Goal: Task Accomplishment & Management: Manage account settings

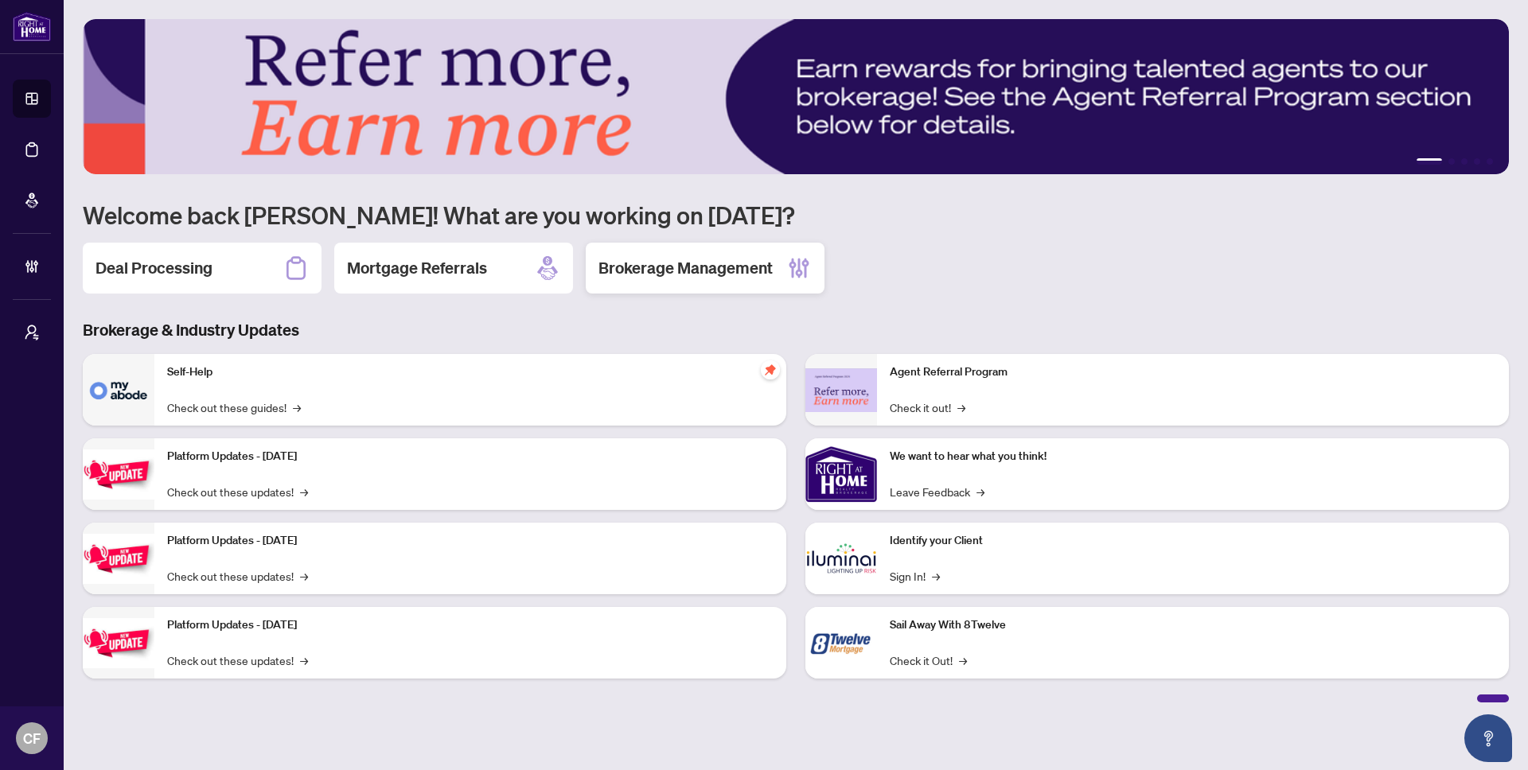
click at [694, 277] on h2 "Brokerage Management" at bounding box center [685, 268] width 174 height 22
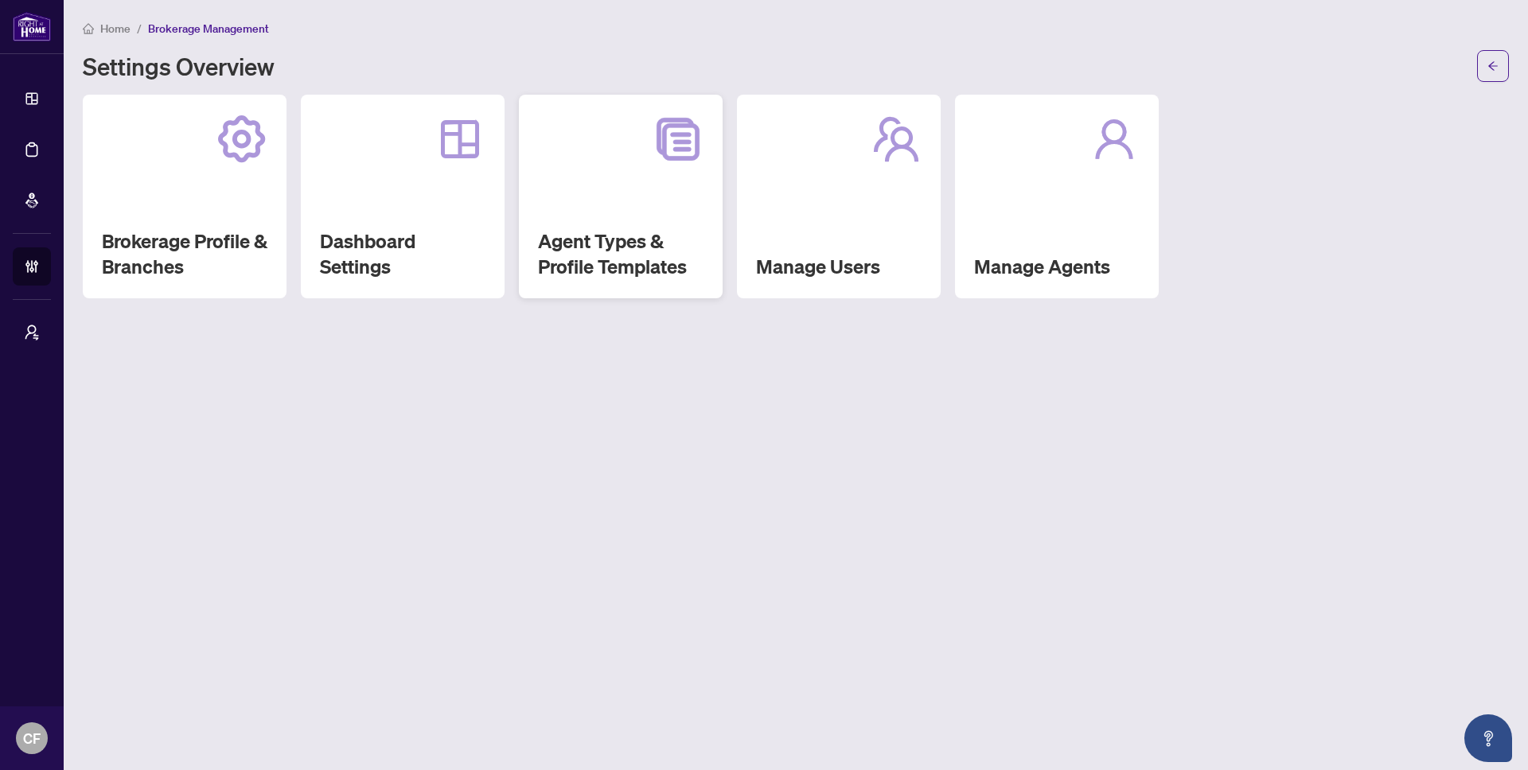
click at [598, 232] on h2 "Agent Types & Profile Templates" at bounding box center [621, 253] width 166 height 51
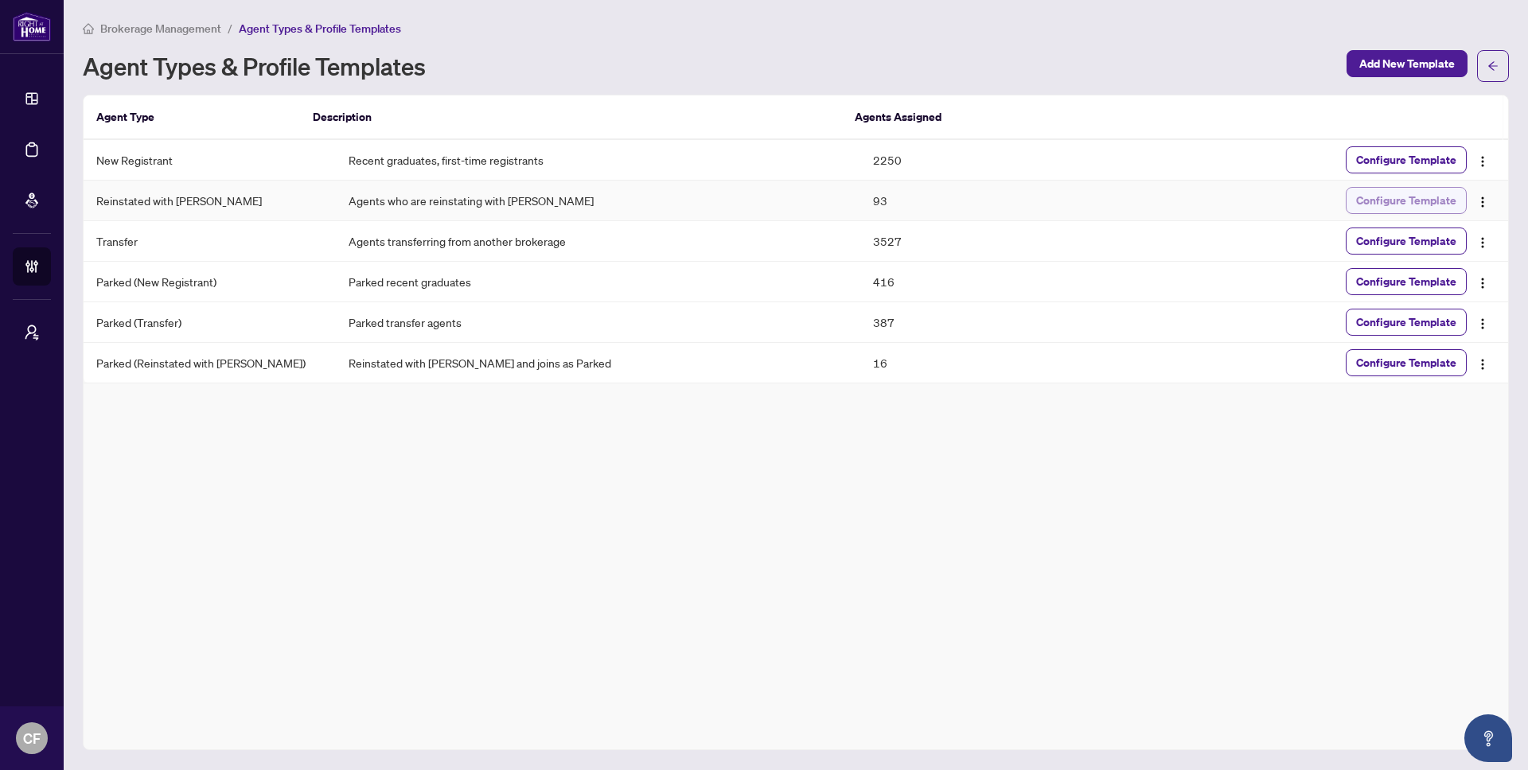
click at [1420, 206] on span "Configure Template" at bounding box center [1406, 200] width 100 height 25
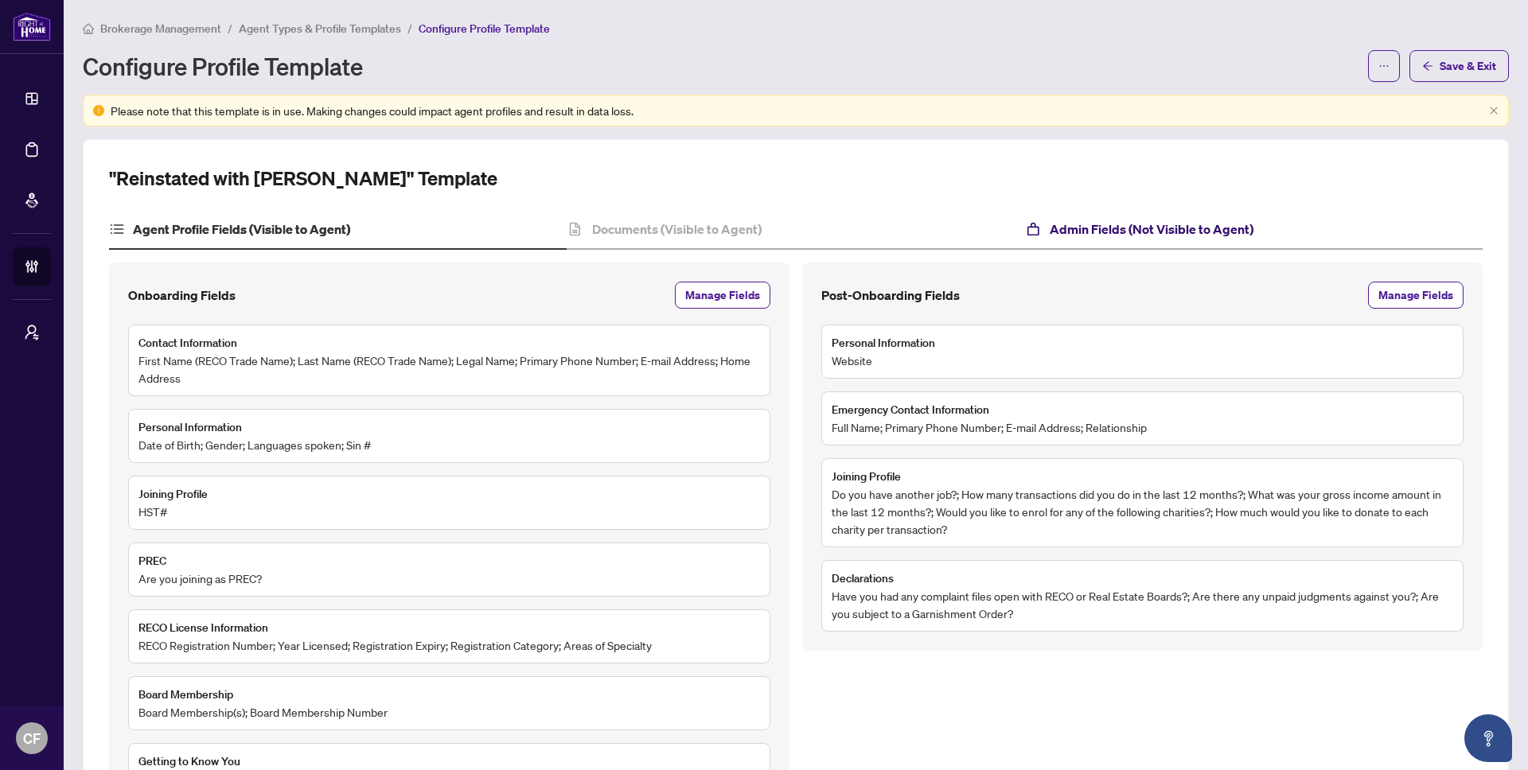
click at [1179, 227] on h4 "Admin Fields (Not Visible to Agent)" at bounding box center [1152, 229] width 204 height 19
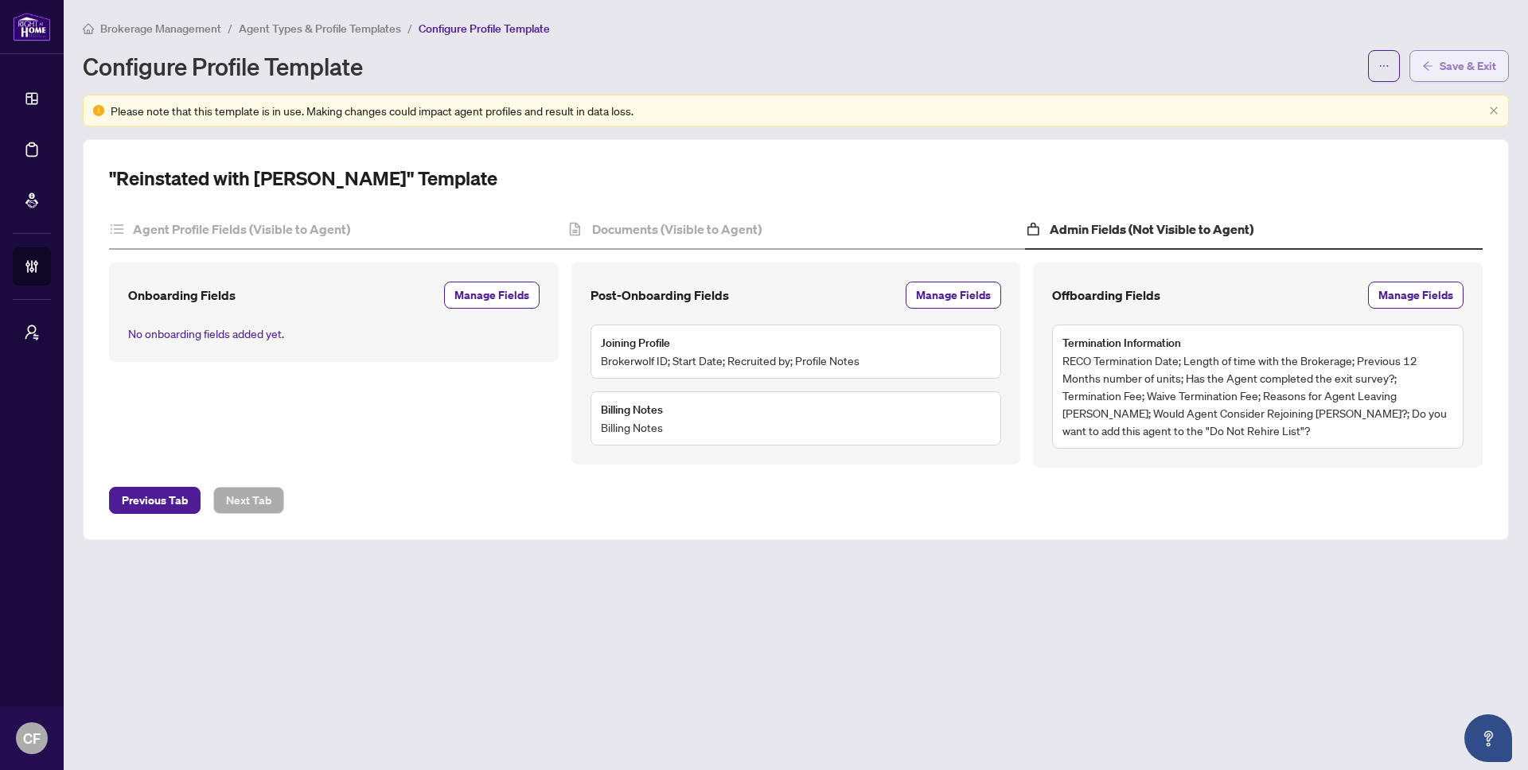
click at [1453, 67] on span "Save & Exit" at bounding box center [1468, 65] width 57 height 25
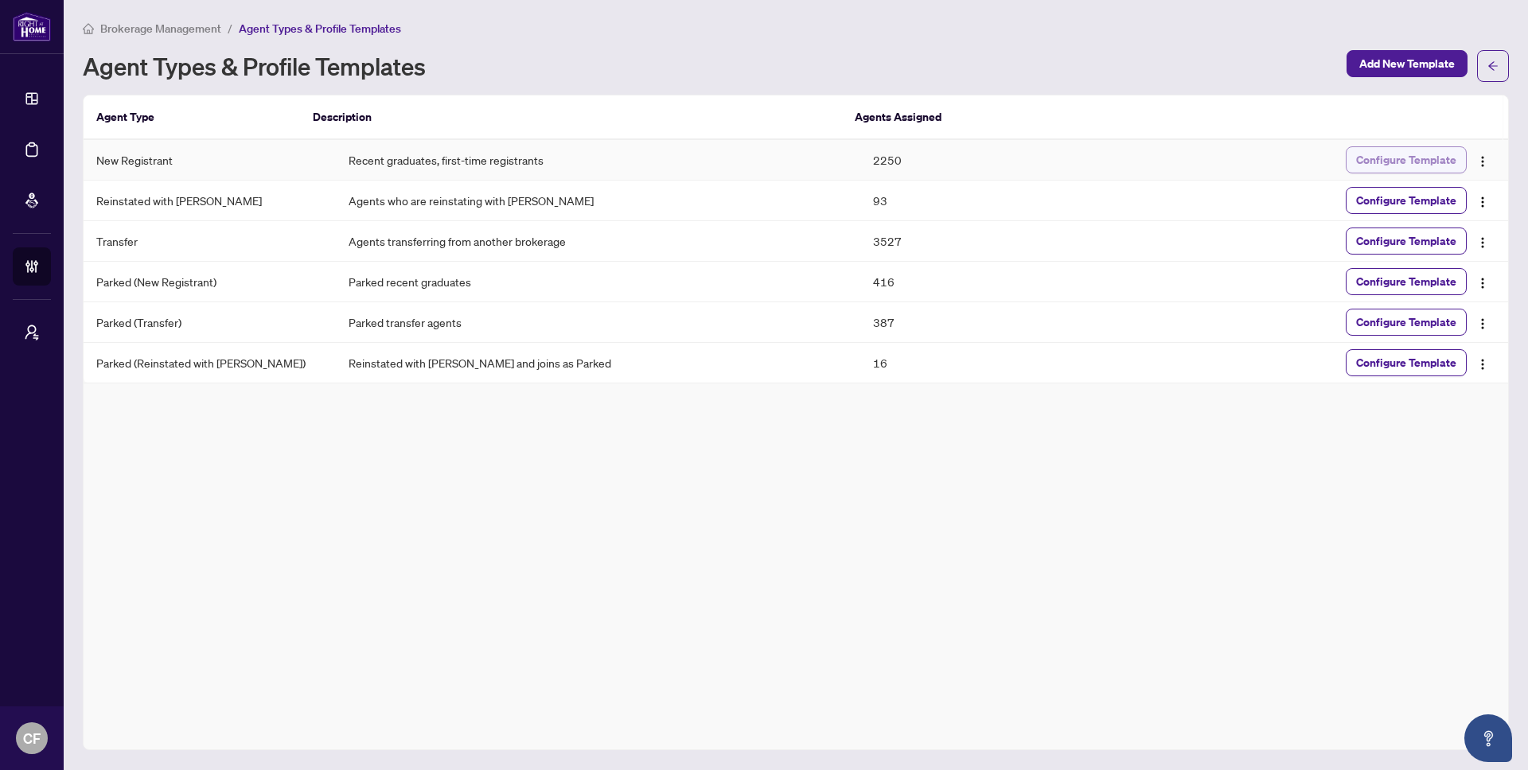
click at [1430, 157] on span "Configure Template" at bounding box center [1406, 159] width 100 height 25
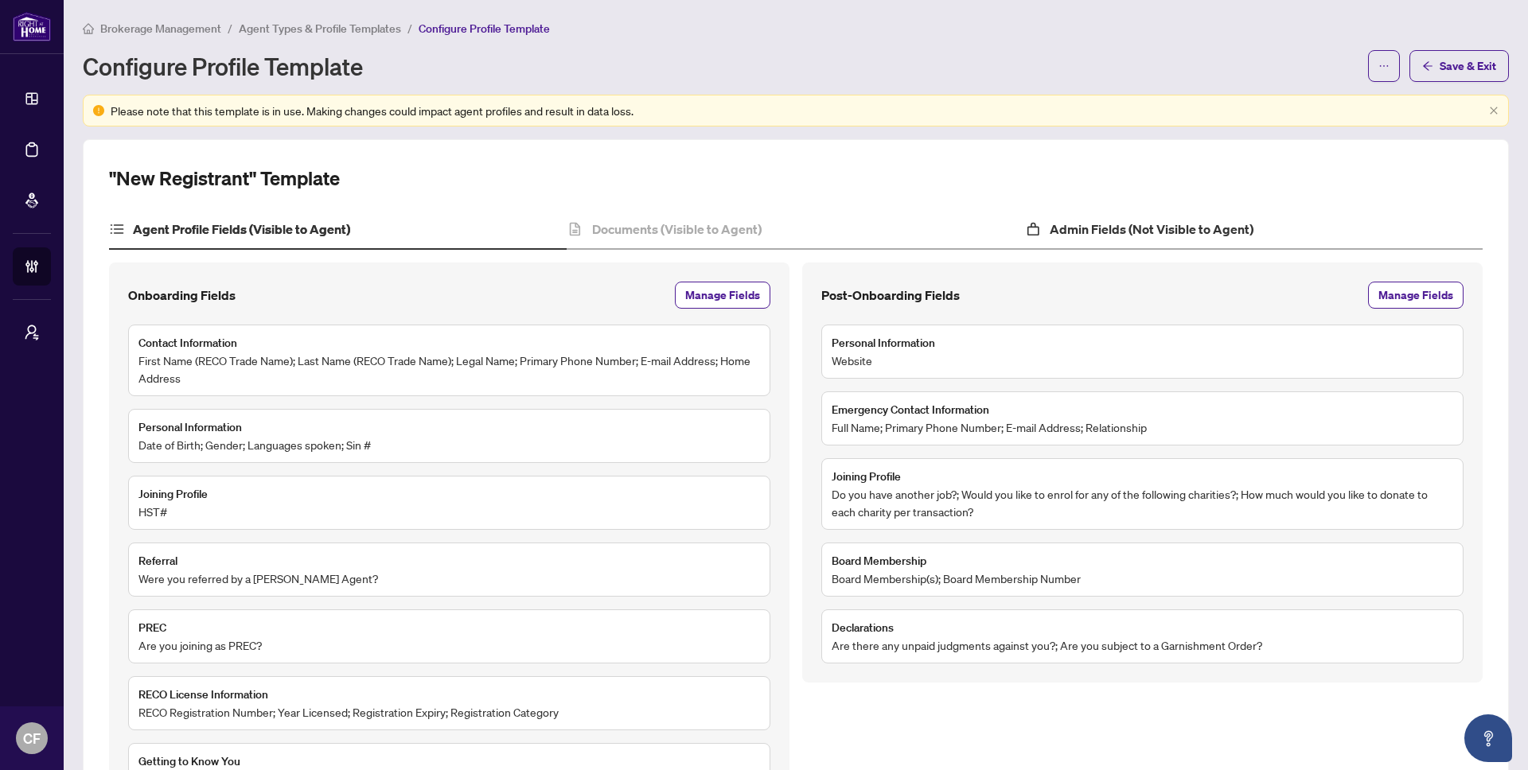
click at [1194, 210] on div "Admin Fields (Not Visible to Agent)" at bounding box center [1254, 230] width 458 height 40
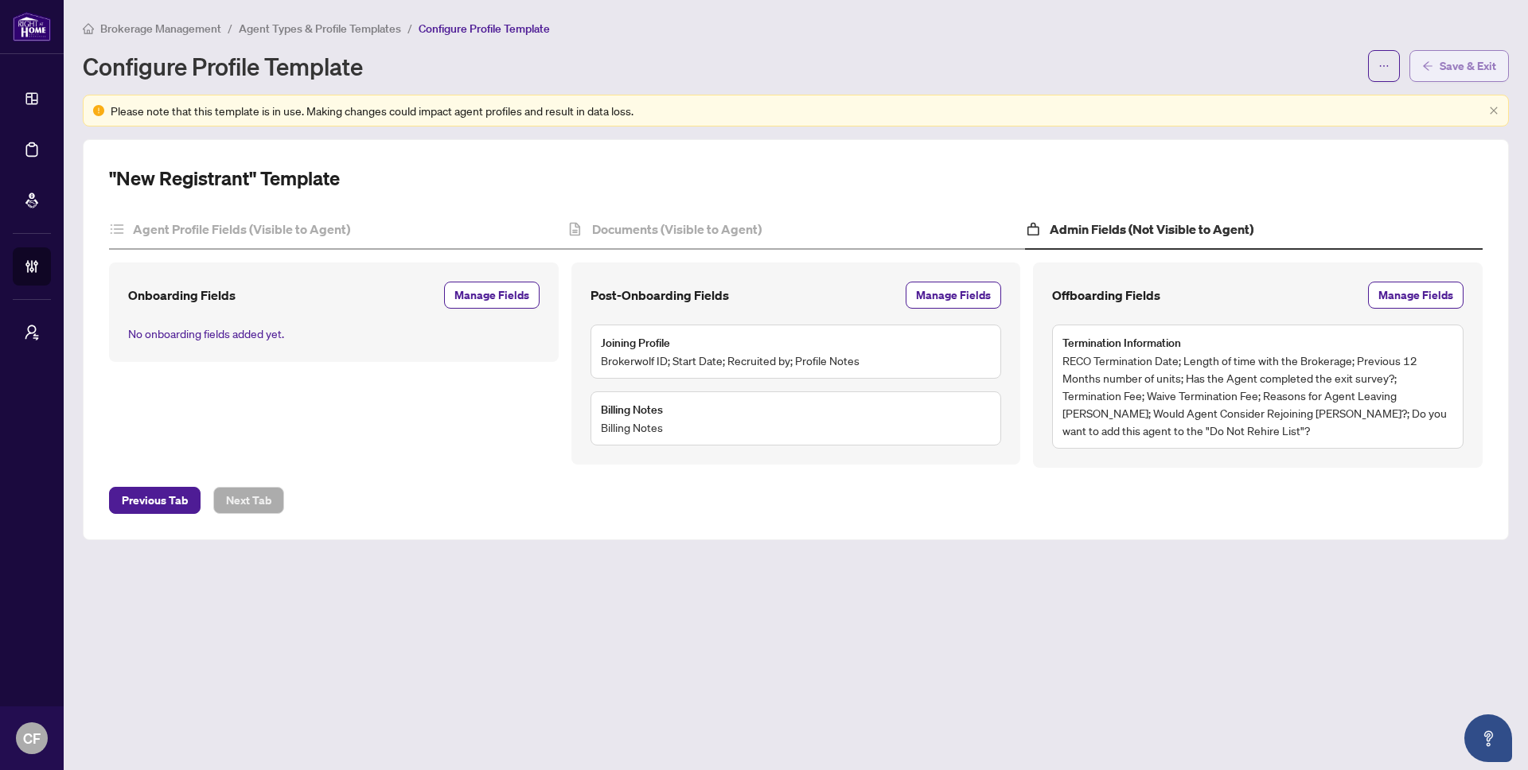
click at [1468, 63] on span "Save & Exit" at bounding box center [1468, 65] width 57 height 25
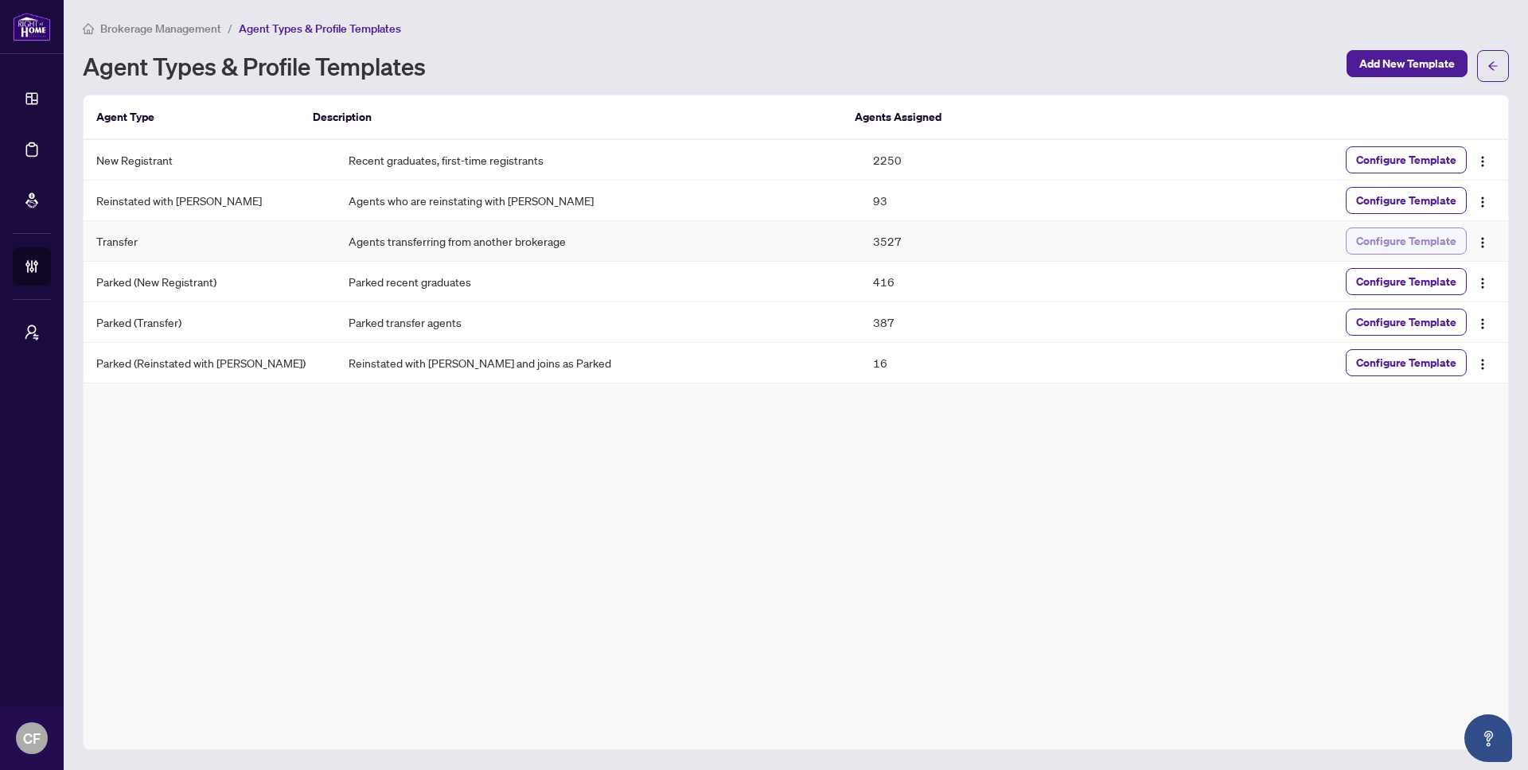
click at [1441, 228] on span "Configure Template" at bounding box center [1406, 240] width 100 height 25
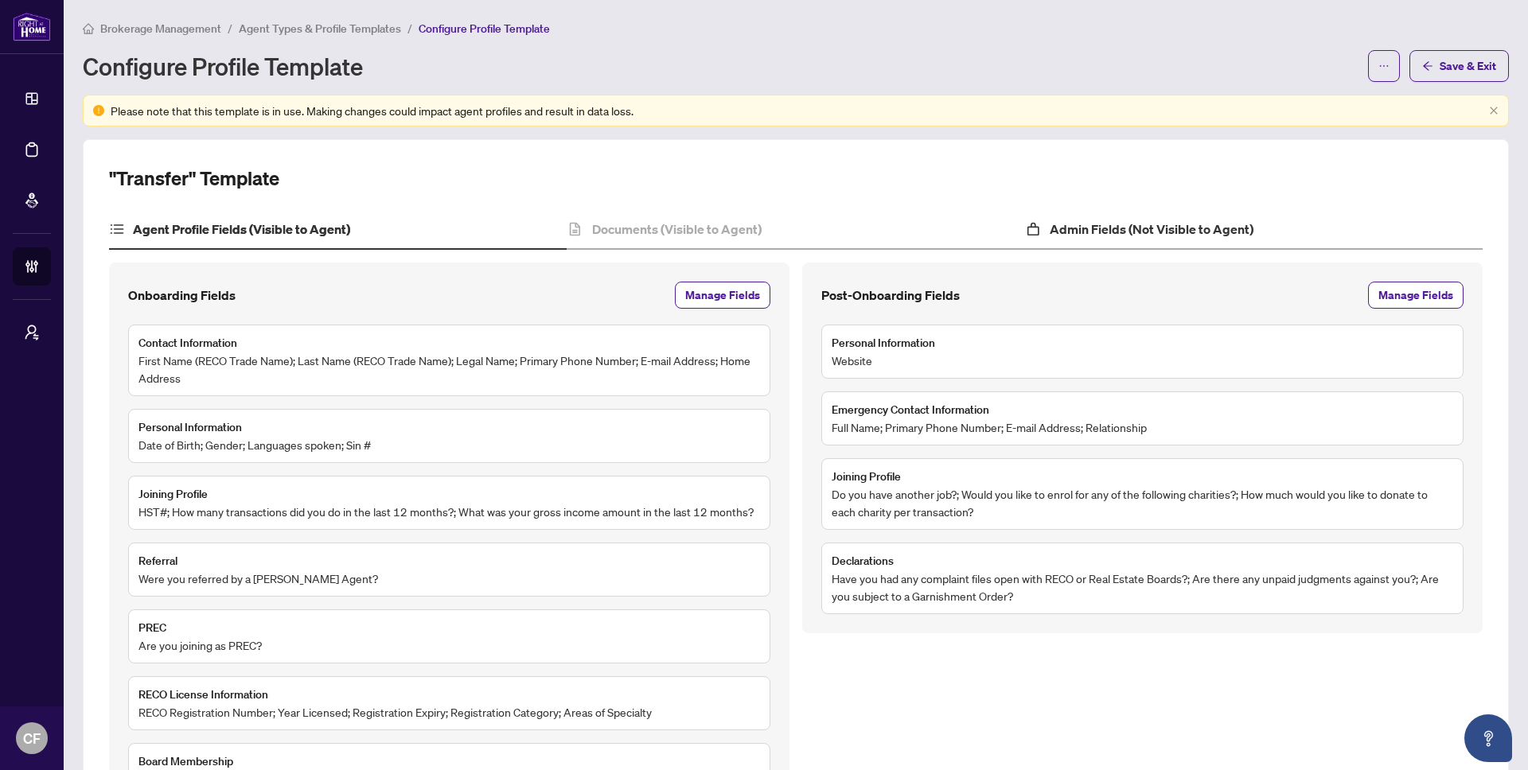
click at [1303, 235] on div "Admin Fields (Not Visible to Agent)" at bounding box center [1254, 230] width 458 height 40
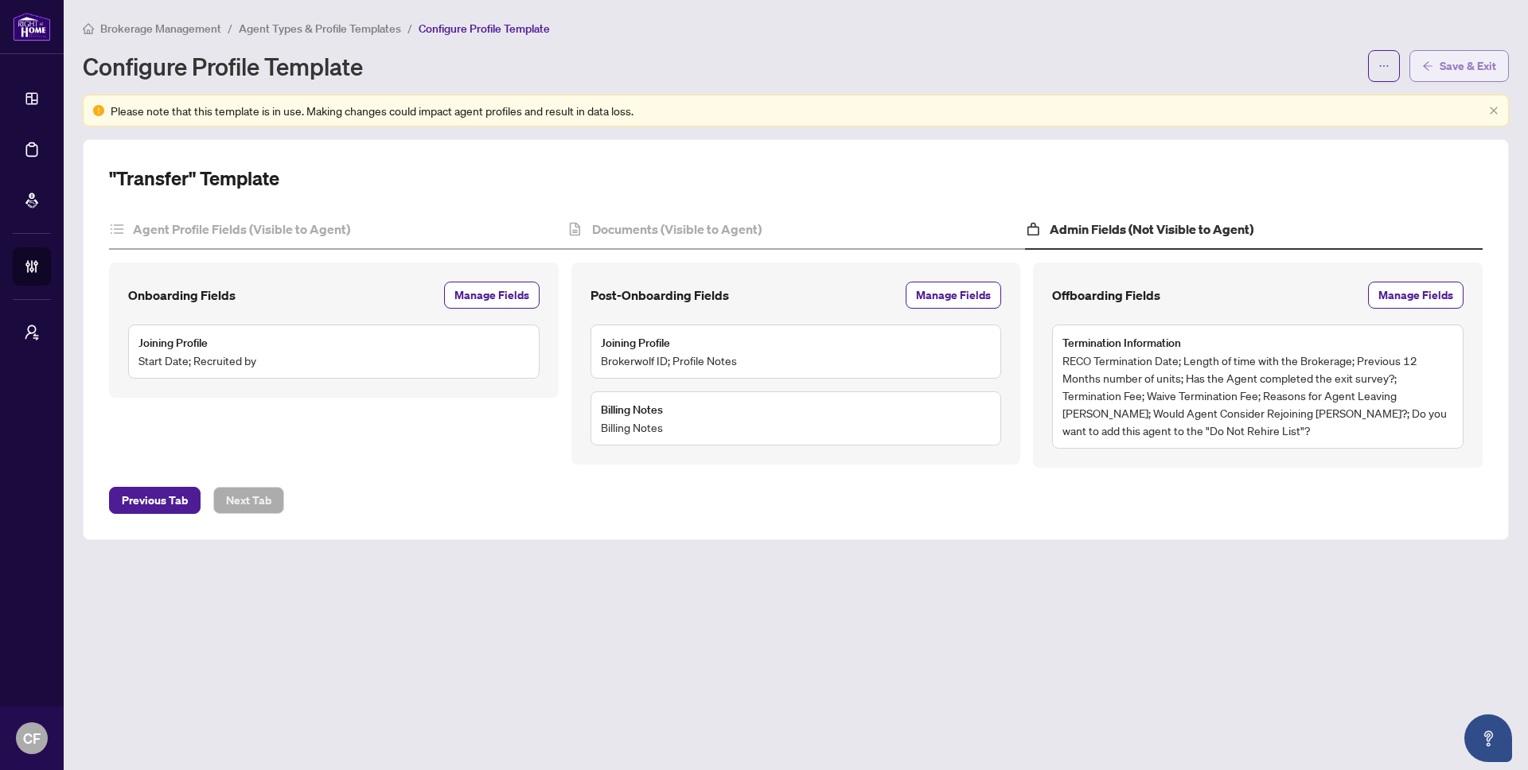
click at [1449, 63] on span "Save & Exit" at bounding box center [1468, 65] width 57 height 25
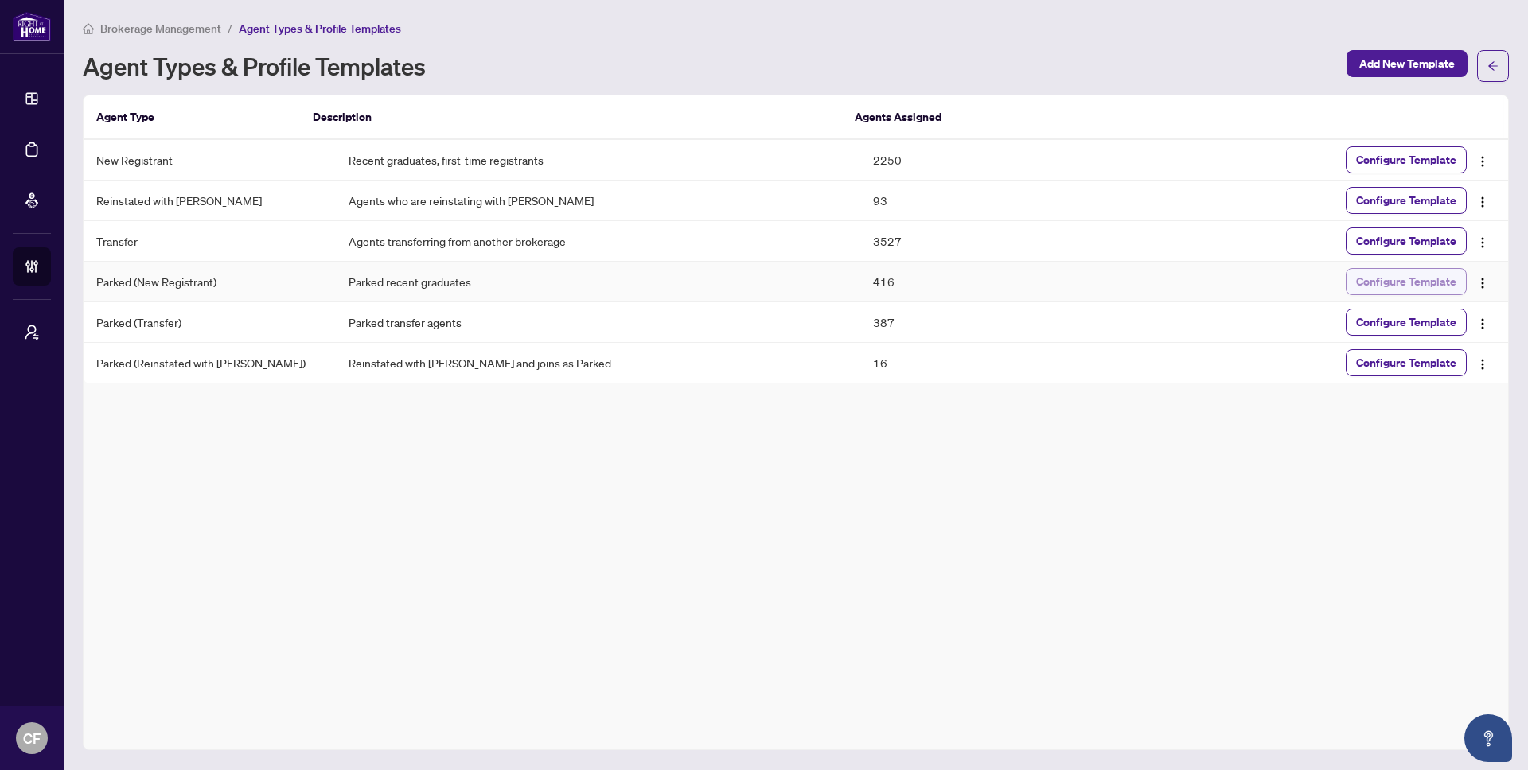
click at [1396, 292] on span "Configure Template" at bounding box center [1406, 281] width 100 height 25
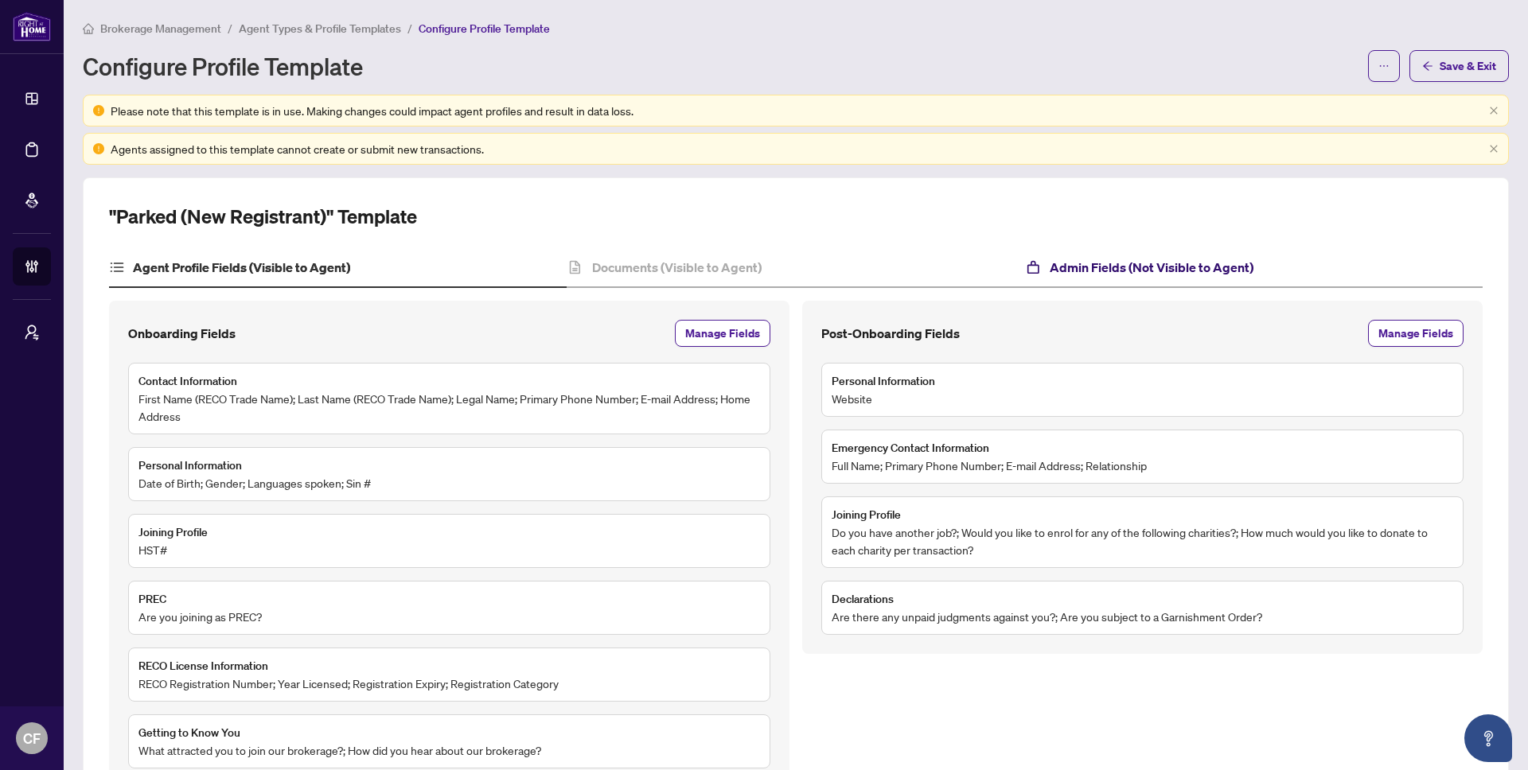
click at [1148, 265] on h4 "Admin Fields (Not Visible to Agent)" at bounding box center [1152, 267] width 204 height 19
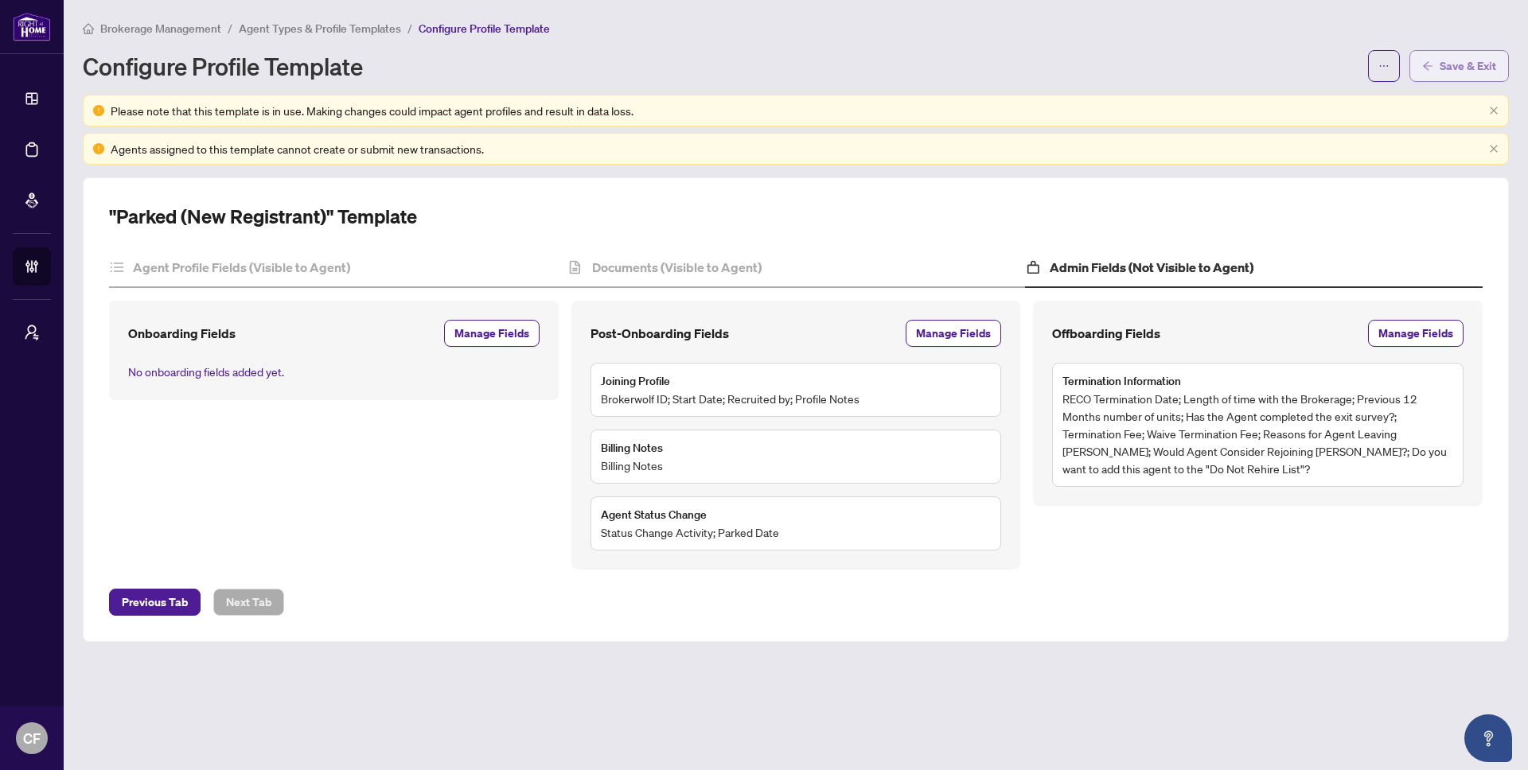
click at [1451, 71] on span "Save & Exit" at bounding box center [1468, 65] width 57 height 25
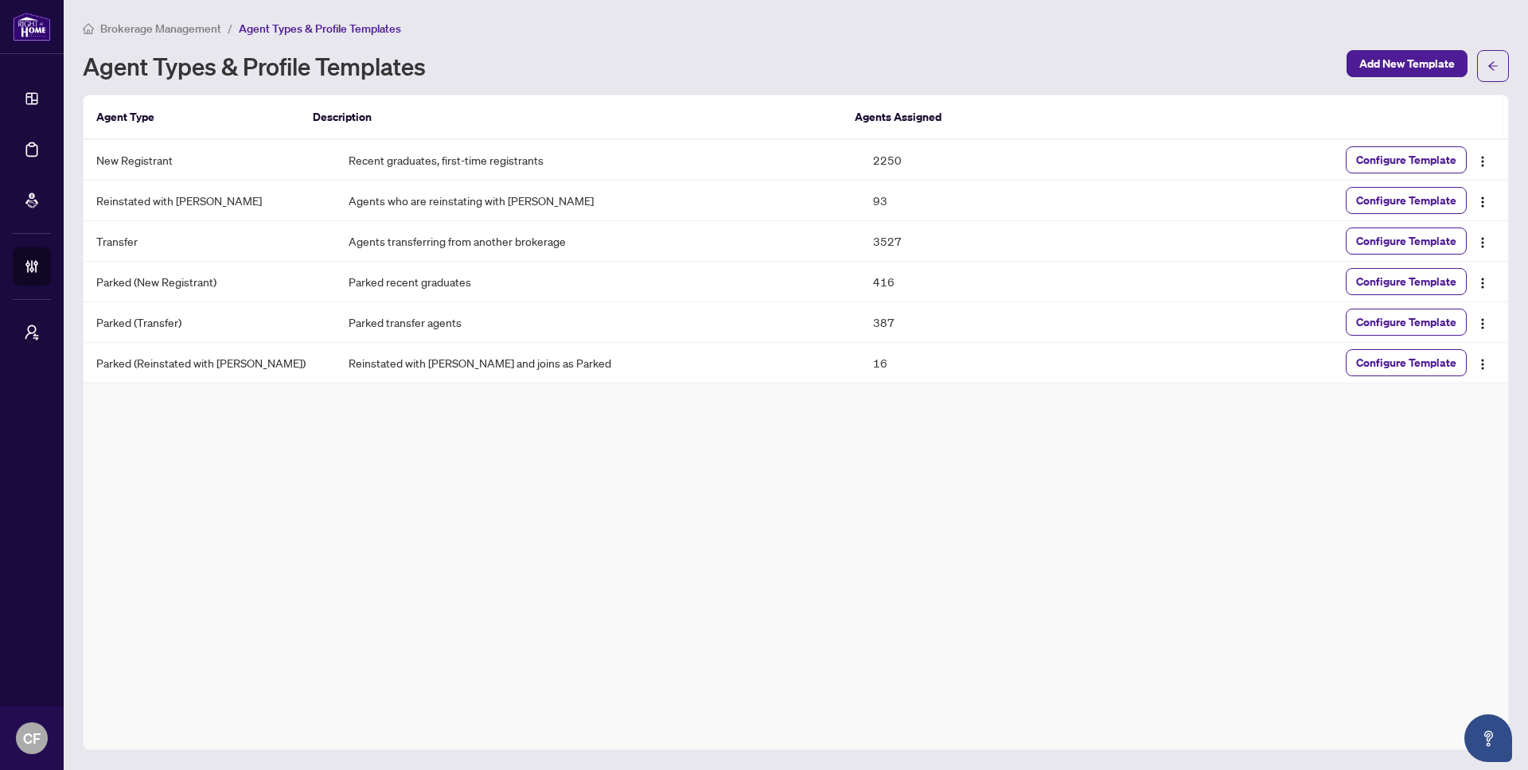
click at [199, 33] on span "Brokerage Management" at bounding box center [160, 28] width 121 height 14
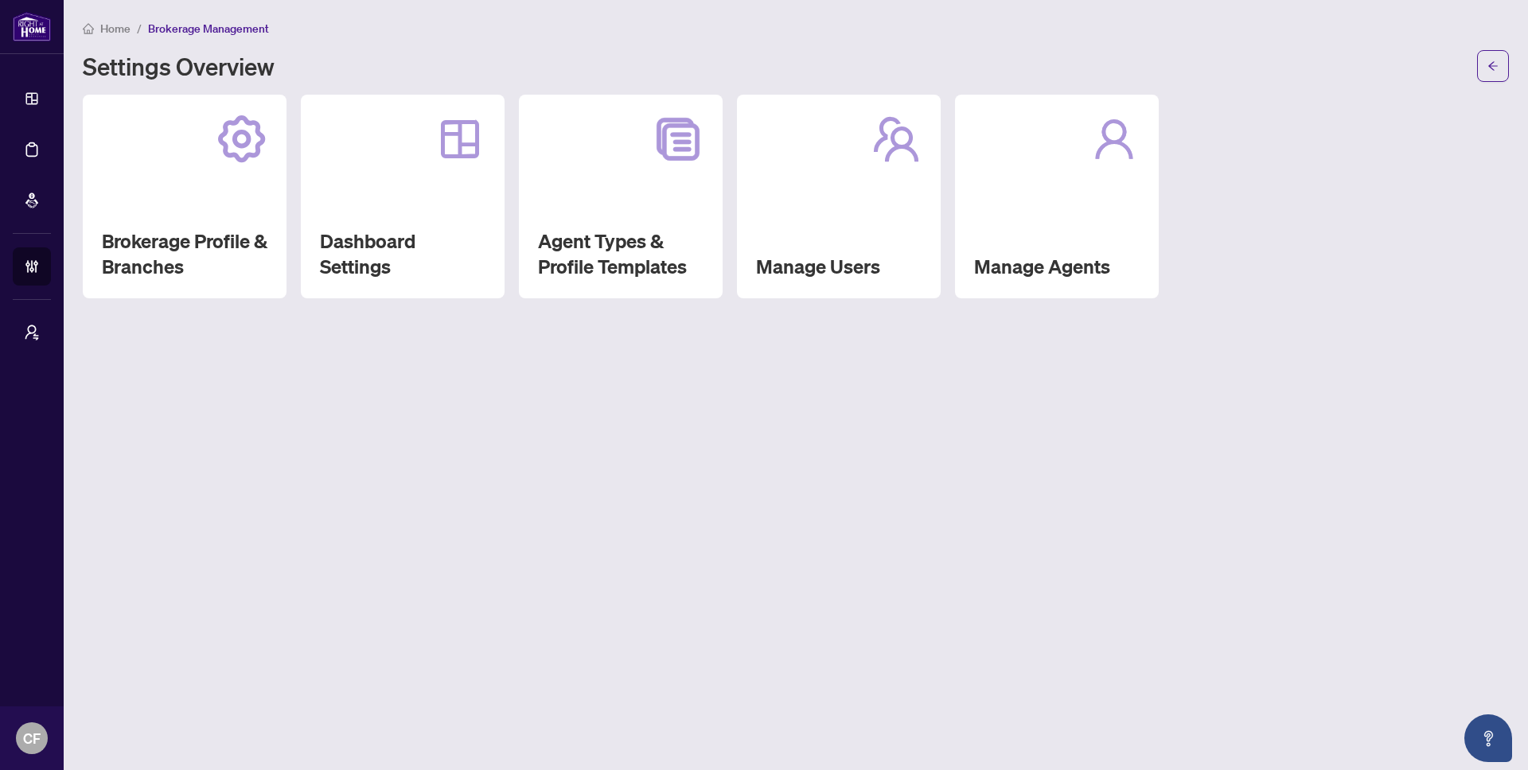
click at [102, 29] on span "Home" at bounding box center [115, 28] width 30 height 14
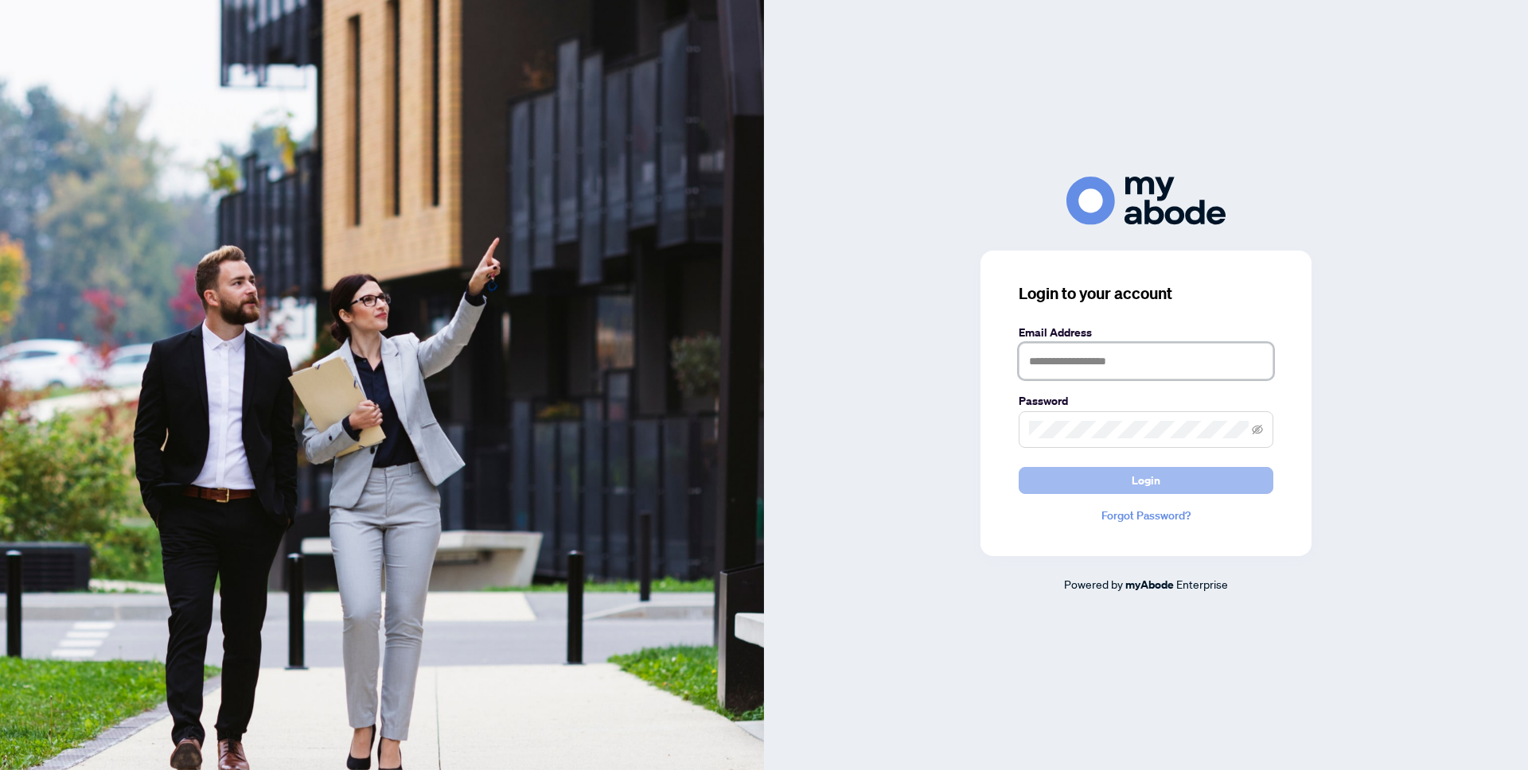
type input "**********"
click at [1148, 485] on span "Login" at bounding box center [1146, 480] width 29 height 25
